Goal: Check status: Check status

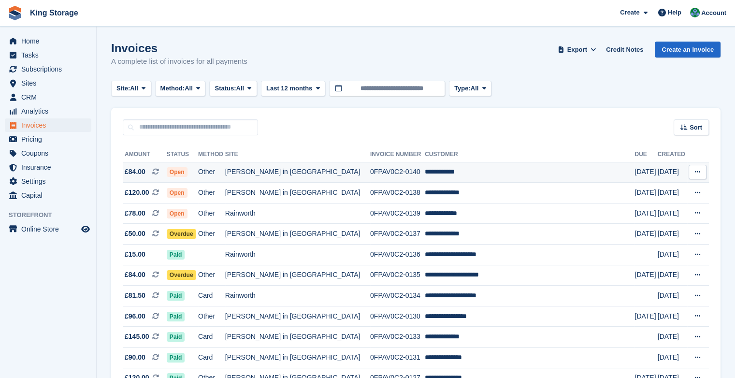
click at [225, 172] on td "Other" at bounding box center [211, 172] width 27 height 21
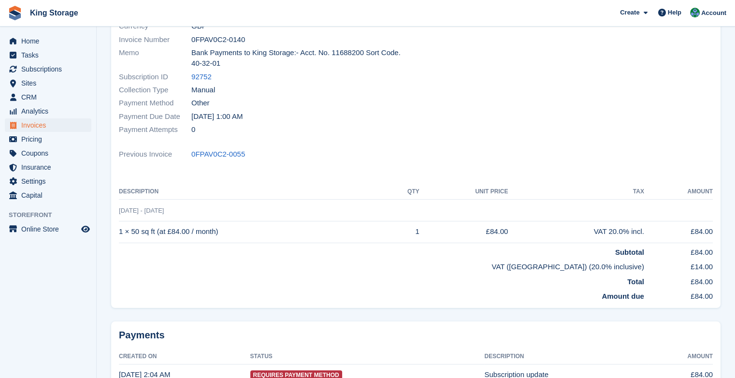
scroll to position [143, 0]
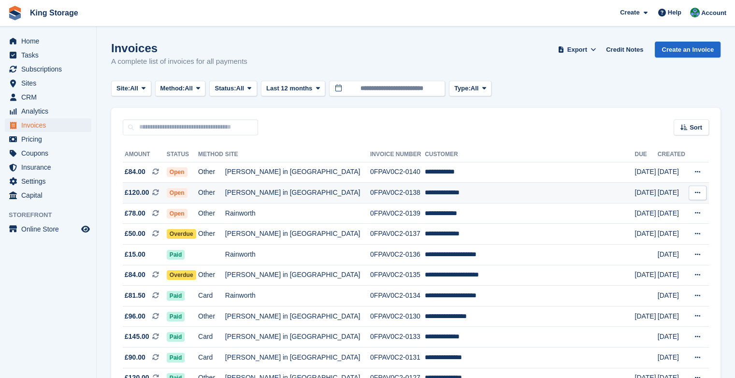
click at [225, 191] on td "Other" at bounding box center [211, 193] width 27 height 21
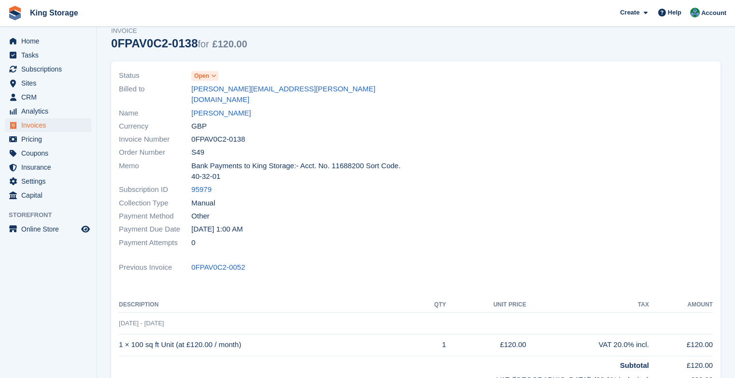
scroll to position [12, 0]
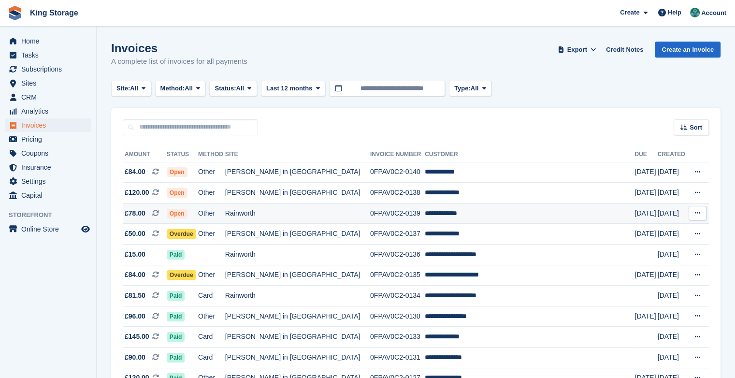
click at [287, 214] on td "Rainworth" at bounding box center [297, 213] width 145 height 21
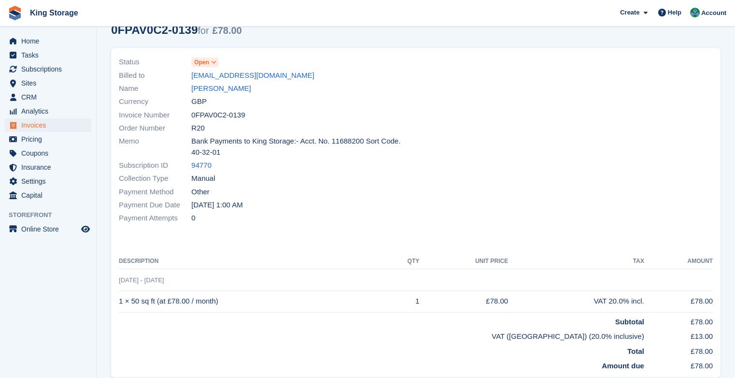
scroll to position [6, 0]
